Goal: Transaction & Acquisition: Purchase product/service

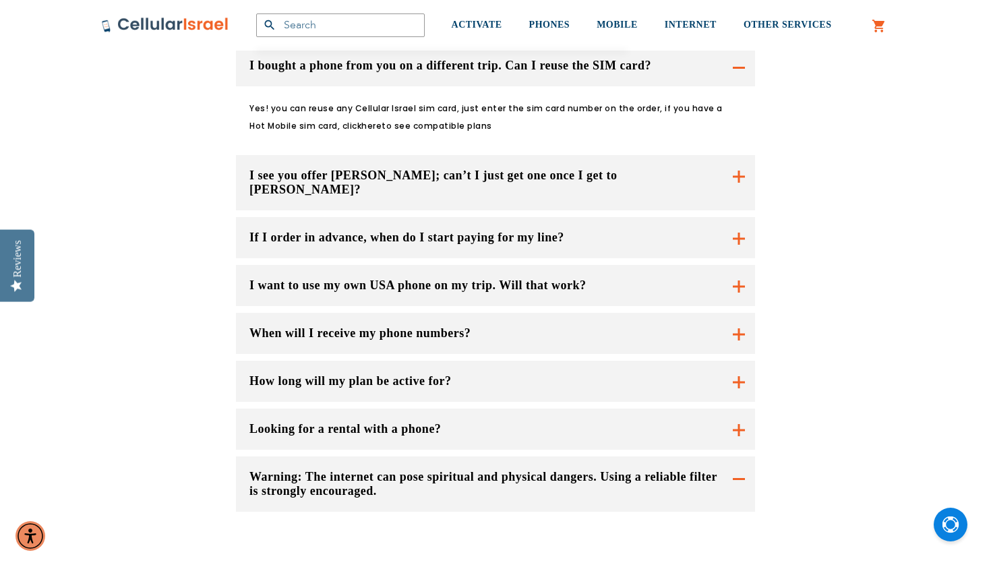
scroll to position [1050, 0]
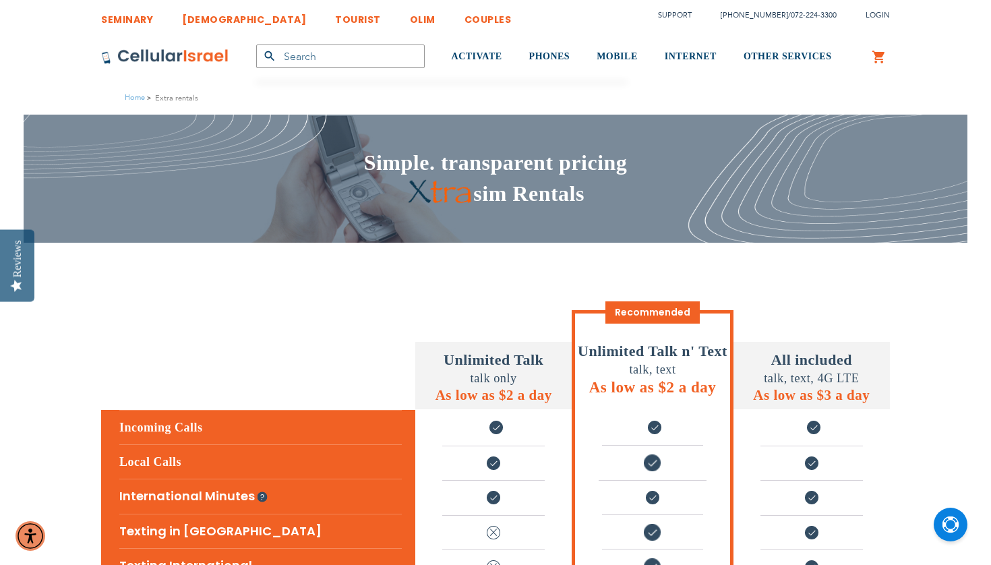
scroll to position [0, 0]
click at [605, 311] on span "Recommended" at bounding box center [652, 312] width 94 height 22
click at [629, 371] on span "talk, text" at bounding box center [652, 369] width 47 height 13
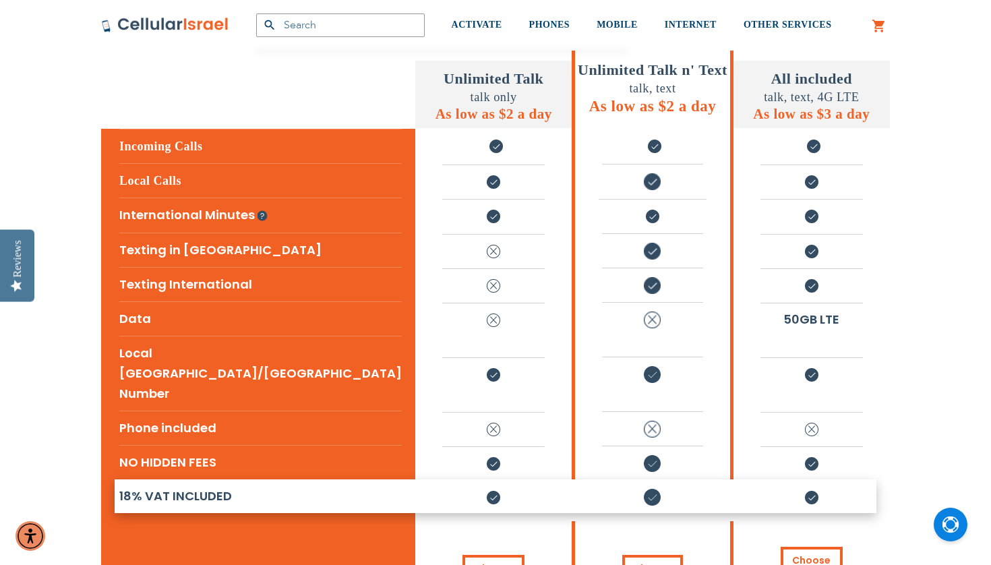
scroll to position [330, 0]
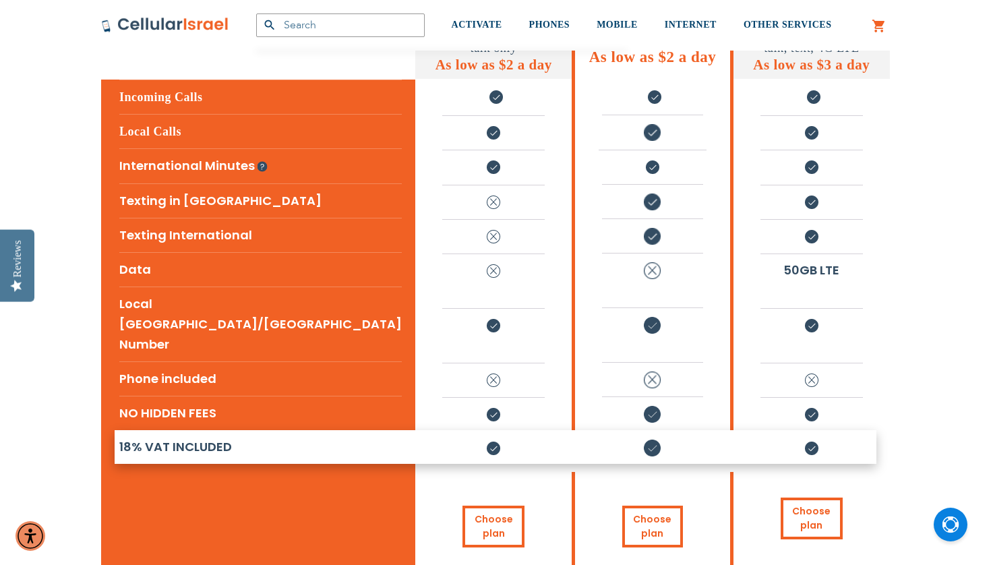
click at [602, 431] on li at bounding box center [652, 447] width 100 height 32
click at [644, 439] on img at bounding box center [652, 447] width 17 height 17
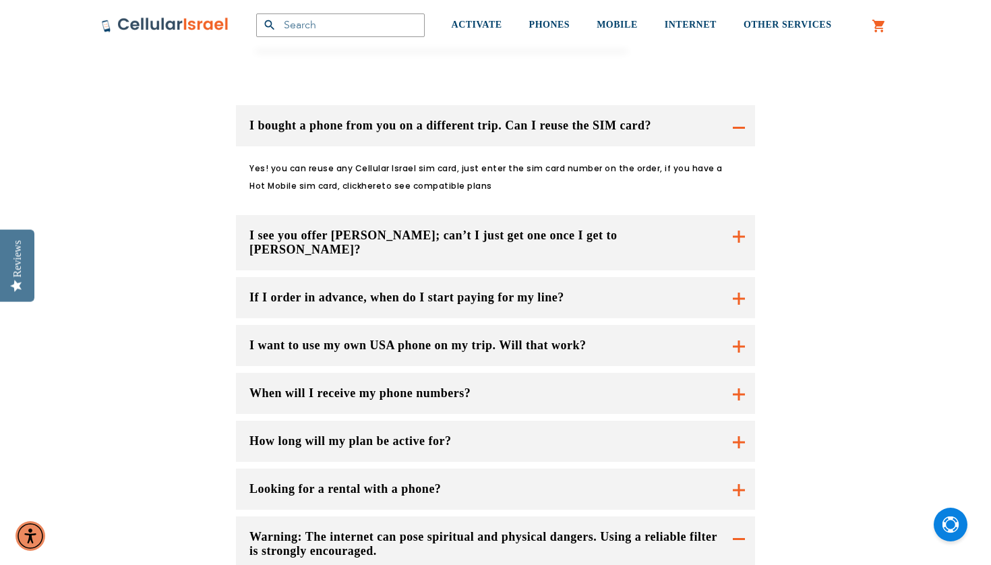
scroll to position [1000, 0]
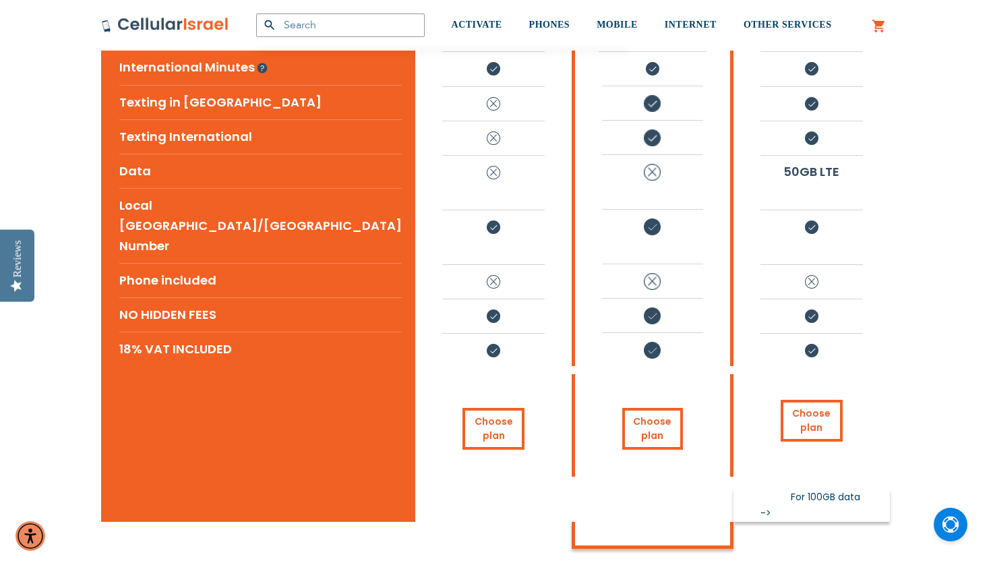
scroll to position [467, 0]
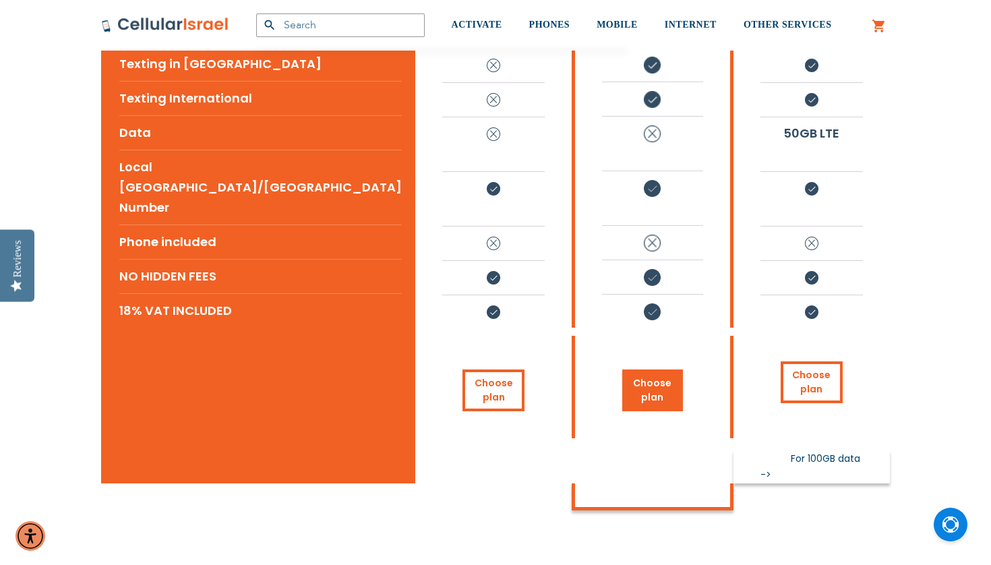
click at [622, 369] on link "Choose plan" at bounding box center [652, 390] width 60 height 42
